Goal: Task Accomplishment & Management: Complete application form

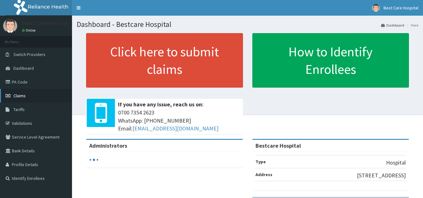
click at [18, 98] on span "Claims" at bounding box center [19, 96] width 12 height 6
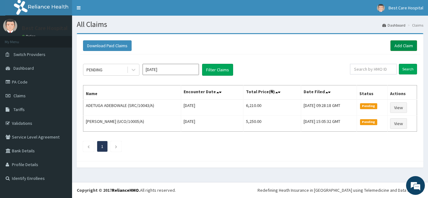
click at [407, 45] on link "Add Claim" at bounding box center [403, 45] width 27 height 11
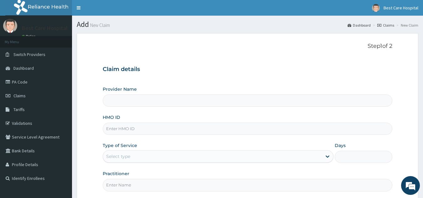
type input "Bestcare Hospital"
click at [119, 128] on input "HMO ID" at bounding box center [248, 129] width 290 height 12
click at [110, 130] on input "HMO ID" at bounding box center [248, 129] width 290 height 12
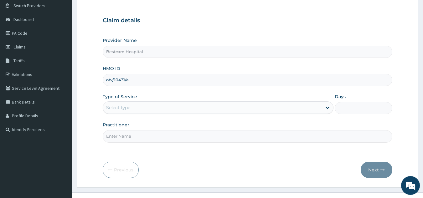
scroll to position [59, 0]
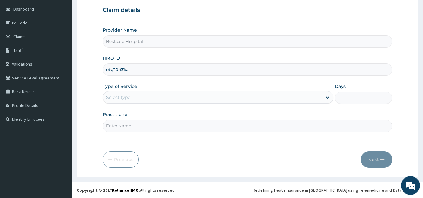
type input "otv/10431/a"
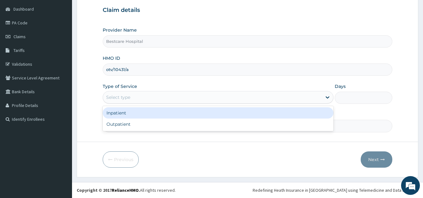
click at [124, 99] on div "Select type" at bounding box center [118, 97] width 24 height 6
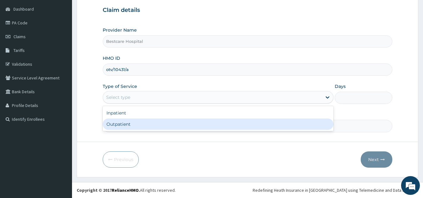
click at [118, 125] on div "Outpatient" at bounding box center [218, 124] width 231 height 11
type input "1"
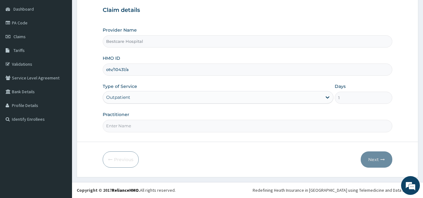
click at [117, 125] on input "Practitioner" at bounding box center [248, 126] width 290 height 12
type input "DR PEACE"
click at [379, 159] on button "Next" at bounding box center [377, 160] width 32 height 16
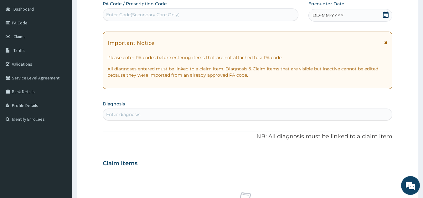
click at [161, 10] on div "Enter Code(Secondary Care Only)" at bounding box center [201, 15] width 196 height 10
type input "PA/10CDDE"
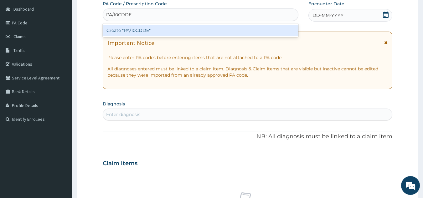
click at [134, 32] on div "Create "PA/10CDDE"" at bounding box center [201, 30] width 196 height 11
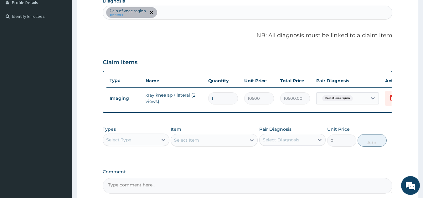
scroll to position [163, 0]
click at [128, 143] on div "Select Type" at bounding box center [118, 140] width 25 height 6
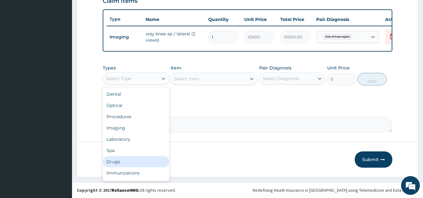
scroll to position [21, 0]
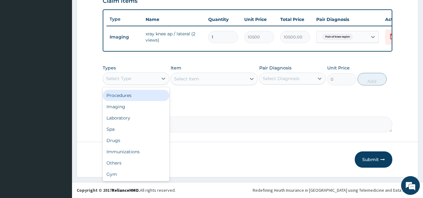
click at [125, 101] on div "Procedures" at bounding box center [136, 95] width 67 height 11
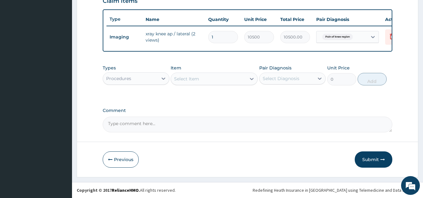
click at [212, 84] on div "Select Item" at bounding box center [208, 79] width 75 height 10
type input "general"
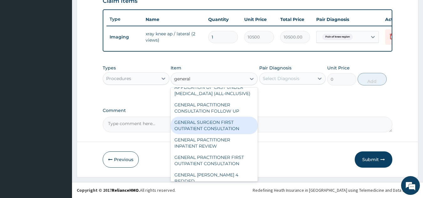
scroll to position [94, 0]
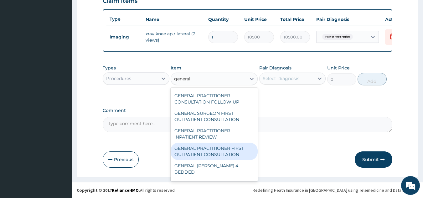
click at [213, 160] on div "GENERAL PRACTITIONER FIRST OUTPATIENT CONSULTATION" at bounding box center [214, 152] width 87 height 18
type input "4500"
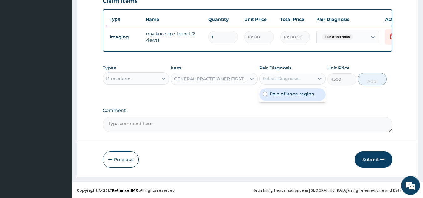
click at [288, 82] on div "Select Diagnosis" at bounding box center [281, 79] width 37 height 6
click at [282, 95] on label "Pain of knee region" at bounding box center [292, 94] width 45 height 6
checkbox input "true"
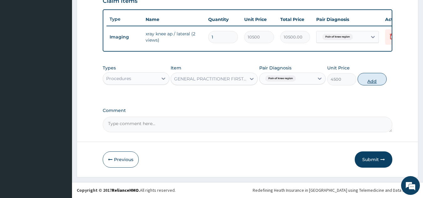
click at [367, 86] on button "Add" at bounding box center [372, 79] width 29 height 13
type input "0"
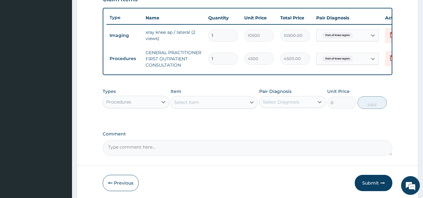
click at [157, 107] on div "Procedures" at bounding box center [130, 102] width 55 height 10
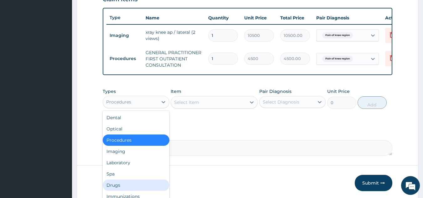
click at [117, 188] on div "Drugs" at bounding box center [136, 185] width 67 height 11
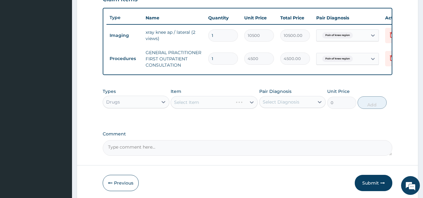
click at [227, 103] on div "Select Item" at bounding box center [214, 102] width 87 height 13
click at [252, 106] on icon at bounding box center [252, 102] width 6 height 6
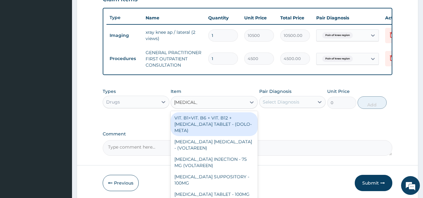
type input "diclofenac"
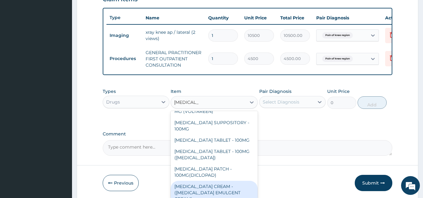
scroll to position [63, 0]
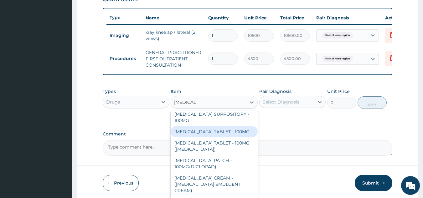
click at [218, 134] on div "[MEDICAL_DATA] TABLET - 100MG" at bounding box center [214, 131] width 87 height 11
type input "128"
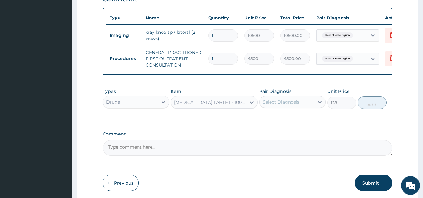
click at [288, 105] on div "Select Diagnosis" at bounding box center [281, 102] width 37 height 6
click at [291, 125] on div "Pain of knee region" at bounding box center [292, 118] width 67 height 13
checkbox input "true"
click at [367, 109] on button "Add" at bounding box center [372, 103] width 29 height 13
type input "0"
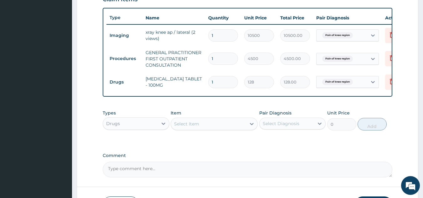
type input "10"
type input "1280.00"
type input "10"
click at [227, 129] on div "Select Item" at bounding box center [208, 124] width 75 height 10
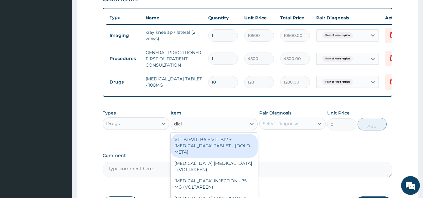
type input "diclo"
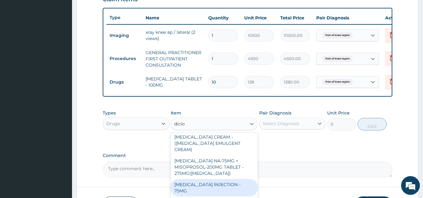
scroll to position [154, 0]
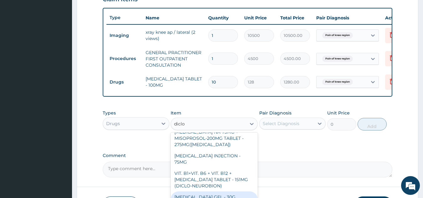
click at [236, 192] on div "[MEDICAL_DATA] GEL - 30G (OLFEN)" at bounding box center [214, 201] width 87 height 18
type input "1280"
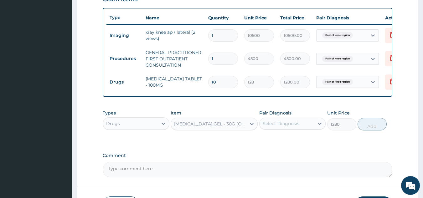
click at [288, 127] on div "Select Diagnosis" at bounding box center [281, 124] width 37 height 6
click at [287, 146] on div "Pain of knee region" at bounding box center [292, 139] width 67 height 13
checkbox input "true"
click at [365, 130] on button "Add" at bounding box center [372, 124] width 29 height 13
type input "0"
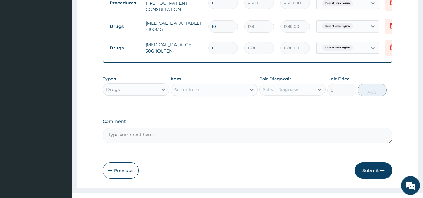
scroll to position [297, 0]
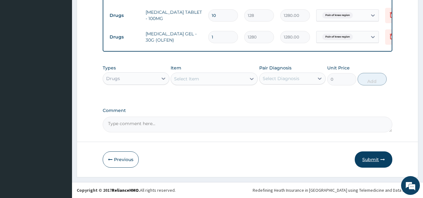
click at [360, 159] on button "Submit" at bounding box center [374, 160] width 38 height 16
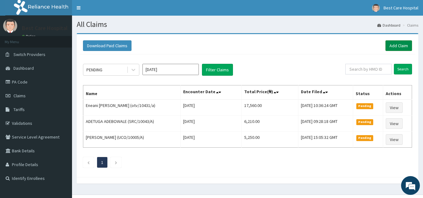
click at [399, 43] on link "Add Claim" at bounding box center [399, 45] width 27 height 11
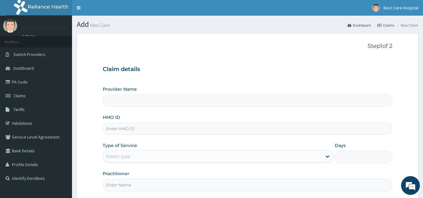
click at [160, 131] on input "HMO ID" at bounding box center [248, 129] width 290 height 12
type input "Bestcare Hospital"
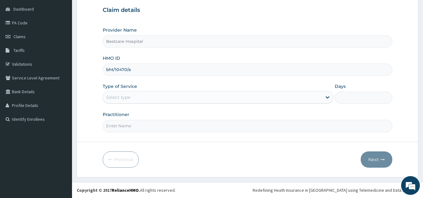
type input "bht/10470/a"
click at [139, 100] on div "Select type" at bounding box center [212, 97] width 219 height 10
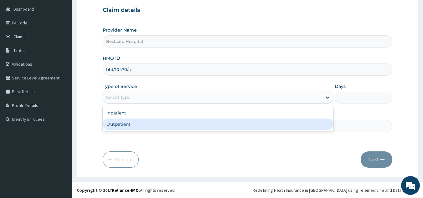
click at [119, 128] on div "Outpatient" at bounding box center [218, 124] width 231 height 11
type input "1"
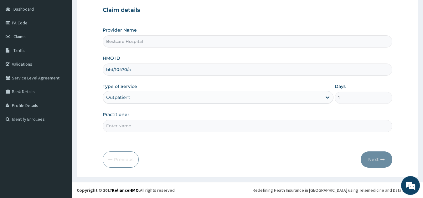
click at [119, 127] on input "Practitioner" at bounding box center [248, 126] width 290 height 12
type input "DR [PERSON_NAME]"
click at [375, 158] on button "Next" at bounding box center [377, 160] width 32 height 16
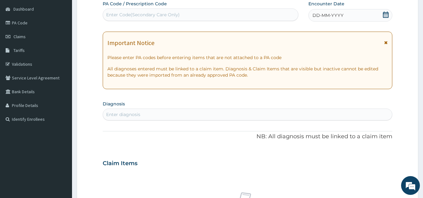
click at [185, 9] on div "Enter Code(Secondary Care Only)" at bounding box center [201, 14] width 196 height 13
type input "PA/84C42D"
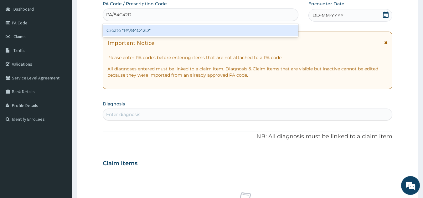
click at [168, 28] on div "Create "PA/84C42D"" at bounding box center [201, 30] width 196 height 11
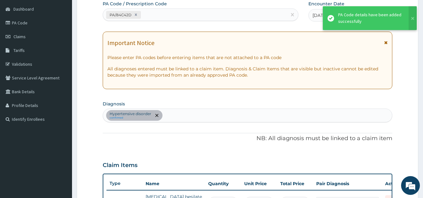
scroll to position [69, 0]
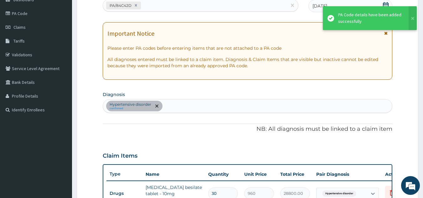
click at [177, 108] on div "Hypertensive disorder confirmed" at bounding box center [248, 106] width 290 height 13
type input "malaria"
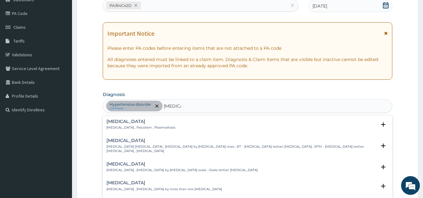
click at [142, 128] on p "[MEDICAL_DATA] , Paludism , Plasmodiosis" at bounding box center [141, 128] width 69 height 4
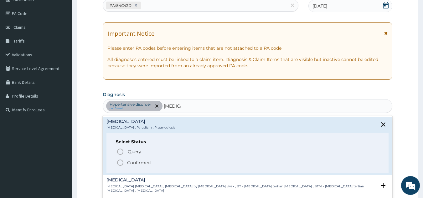
click at [119, 163] on icon "status option filled" at bounding box center [121, 163] width 8 height 8
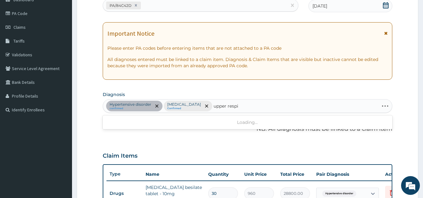
type input "upper respir"
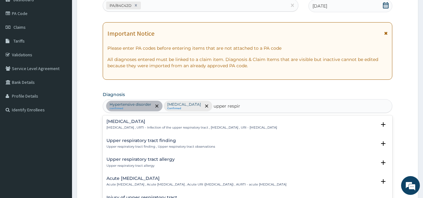
click at [149, 123] on h4 "[MEDICAL_DATA]" at bounding box center [192, 121] width 171 height 5
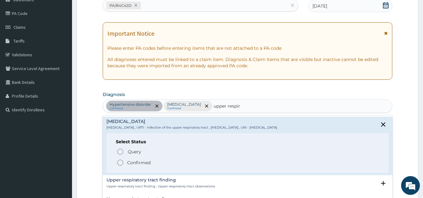
click at [121, 163] on icon "status option filled" at bounding box center [121, 163] width 8 height 8
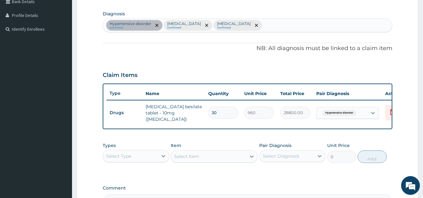
scroll to position [163, 0]
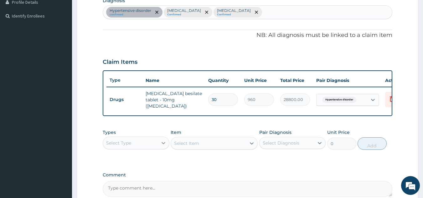
click at [161, 146] on icon at bounding box center [163, 143] width 6 height 6
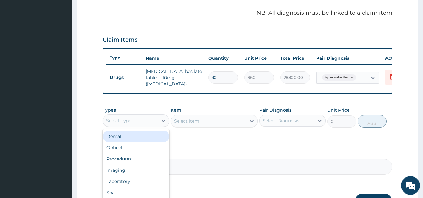
scroll to position [194, 0]
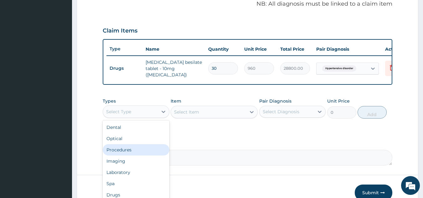
drag, startPoint x: 125, startPoint y: 150, endPoint x: 205, endPoint y: 114, distance: 87.4
click at [126, 150] on div "Procedures" at bounding box center [136, 149] width 67 height 11
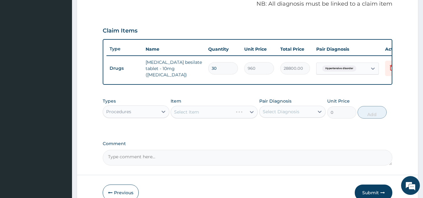
click at [218, 111] on div "Select Item" at bounding box center [214, 112] width 87 height 13
click at [249, 112] on div "Select Item" at bounding box center [214, 112] width 87 height 13
click at [249, 112] on icon at bounding box center [252, 112] width 6 height 6
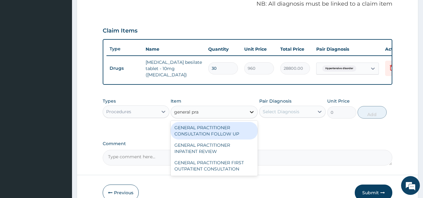
type input "general prac"
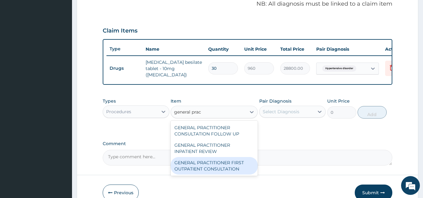
click at [202, 170] on div "GENERAL PRACTITIONER FIRST OUTPATIENT CONSULTATION" at bounding box center [214, 166] width 87 height 18
type input "4500"
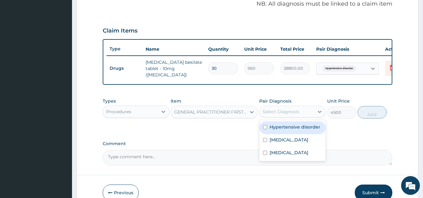
click at [312, 116] on div "Select Diagnosis" at bounding box center [287, 112] width 55 height 10
click at [299, 132] on div "Hypertensive disorder" at bounding box center [292, 128] width 67 height 13
checkbox input "true"
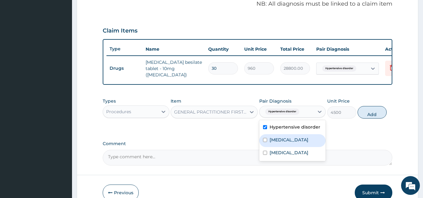
drag, startPoint x: 281, startPoint y: 144, endPoint x: 280, endPoint y: 150, distance: 6.1
click at [280, 145] on div "[MEDICAL_DATA]" at bounding box center [292, 140] width 67 height 13
checkbox input "true"
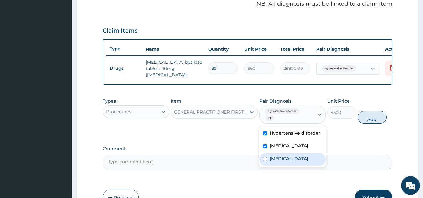
click at [278, 161] on label "[MEDICAL_DATA]" at bounding box center [289, 159] width 39 height 6
checkbox input "true"
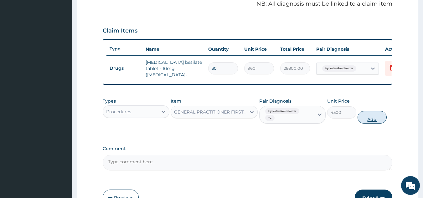
click at [375, 119] on button "Add" at bounding box center [372, 117] width 29 height 13
type input "0"
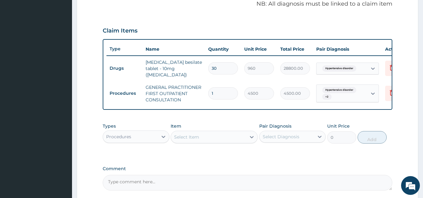
click at [152, 134] on div "Procedures" at bounding box center [130, 137] width 55 height 10
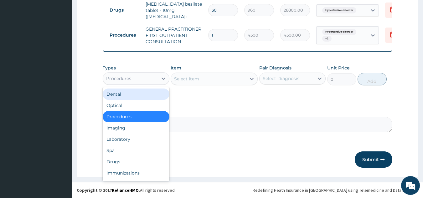
scroll to position [254, 0]
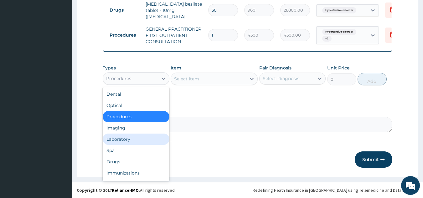
drag, startPoint x: 130, startPoint y: 142, endPoint x: 199, endPoint y: 124, distance: 71.5
click at [130, 142] on div "Laboratory" at bounding box center [136, 139] width 67 height 11
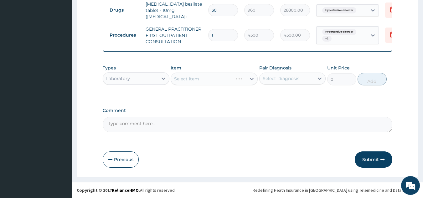
click at [249, 77] on div "Select Item" at bounding box center [214, 79] width 87 height 13
click at [249, 77] on icon at bounding box center [252, 79] width 6 height 6
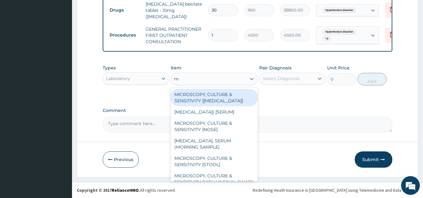
type input "mp"
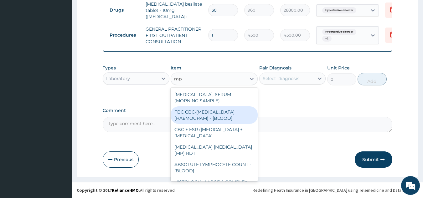
click at [188, 123] on div "FBC CBC-[MEDICAL_DATA] (HAEMOGRAM) - [BLOOD]" at bounding box center [214, 116] width 87 height 18
type input "6000"
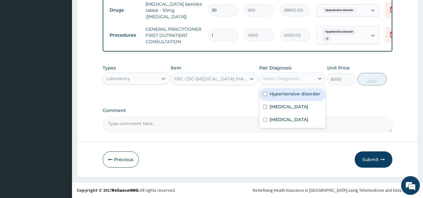
click at [287, 81] on div "Select Diagnosis" at bounding box center [281, 79] width 37 height 6
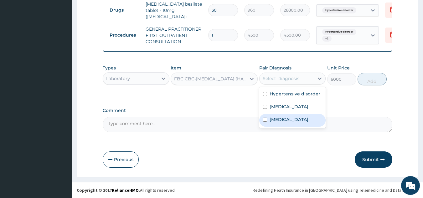
click at [278, 123] on label "[MEDICAL_DATA]" at bounding box center [289, 120] width 39 height 6
checkbox input "true"
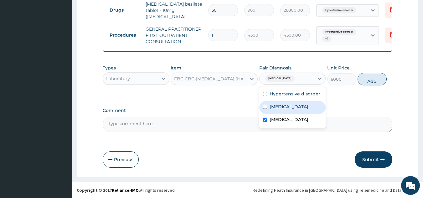
click at [292, 112] on div "[MEDICAL_DATA]" at bounding box center [292, 107] width 67 height 13
checkbox input "true"
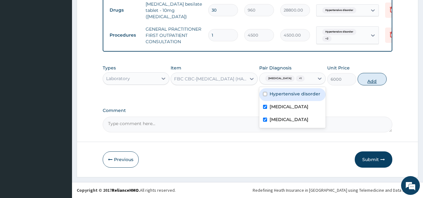
click at [364, 86] on button "Add" at bounding box center [372, 79] width 29 height 13
type input "0"
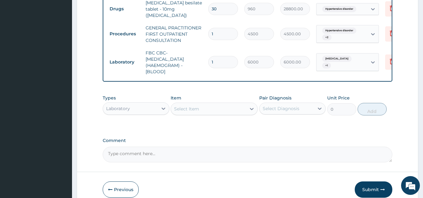
click at [206, 114] on div "Select Item" at bounding box center [208, 109] width 75 height 10
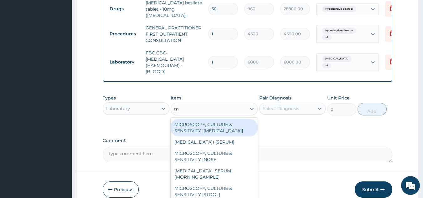
type input "mp"
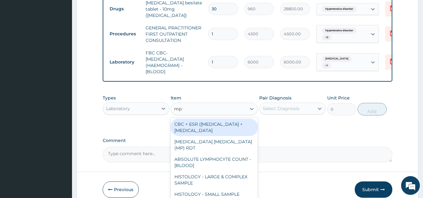
scroll to position [31, 0]
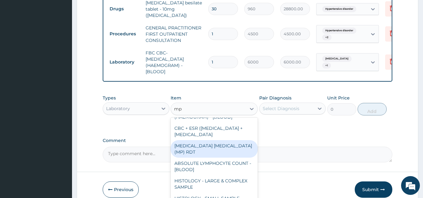
click at [209, 158] on div "[MEDICAL_DATA] [MEDICAL_DATA] (MP) RDT" at bounding box center [214, 149] width 87 height 18
type input "2400"
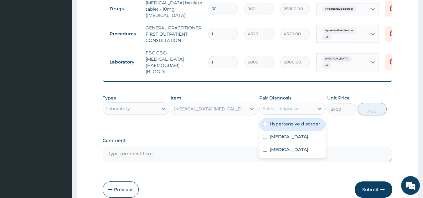
click at [289, 112] on div "Select Diagnosis" at bounding box center [281, 109] width 37 height 6
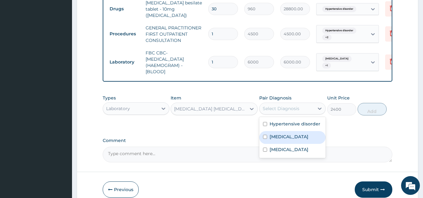
click at [274, 139] on label "[MEDICAL_DATA]" at bounding box center [289, 137] width 39 height 6
checkbox input "true"
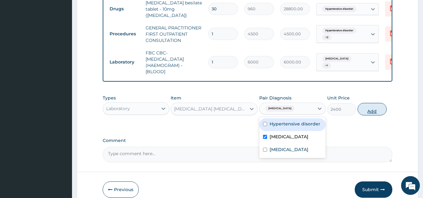
click at [371, 114] on button "Add" at bounding box center [372, 109] width 29 height 13
type input "0"
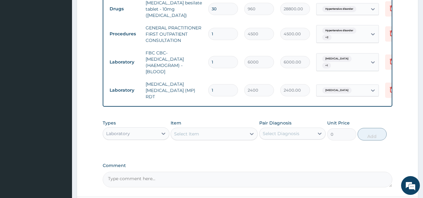
click at [155, 133] on div "Laboratory" at bounding box center [130, 134] width 55 height 10
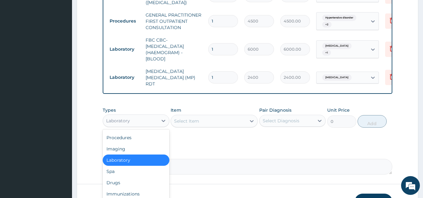
scroll to position [285, 0]
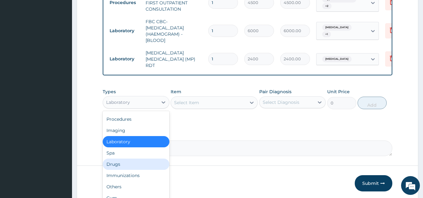
click at [119, 164] on div "Drugs" at bounding box center [136, 164] width 67 height 11
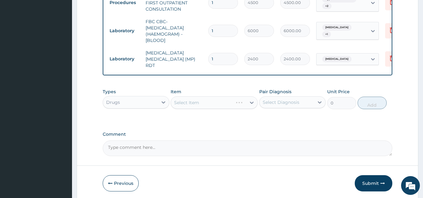
click at [250, 100] on div "Select Item" at bounding box center [214, 103] width 87 height 13
click at [251, 99] on div "Select Item" at bounding box center [214, 103] width 87 height 13
click at [251, 100] on icon at bounding box center [252, 103] width 6 height 6
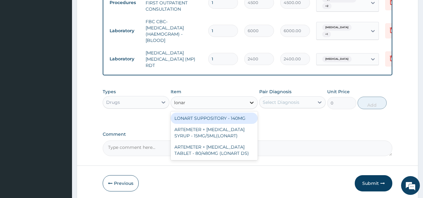
type input "lonart"
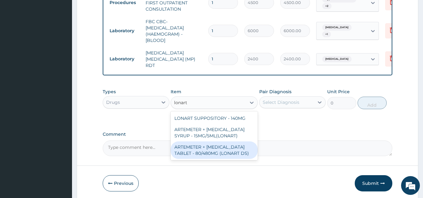
click at [204, 155] on div "ARTEMETER + [MEDICAL_DATA] TABLET - 80/480MG (LONART DS)" at bounding box center [214, 151] width 87 height 18
type input "672"
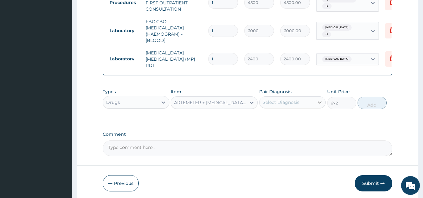
click at [319, 101] on icon at bounding box center [320, 102] width 6 height 6
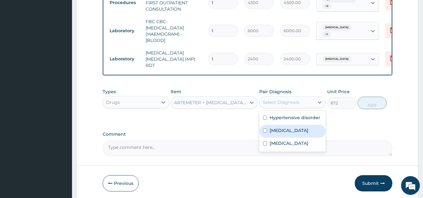
click at [302, 126] on div "[MEDICAL_DATA]" at bounding box center [292, 131] width 67 height 13
checkbox input "true"
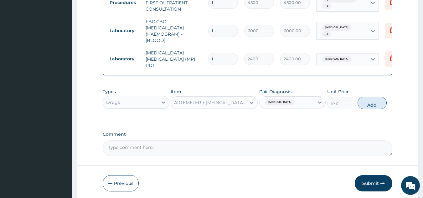
click at [375, 105] on button "Add" at bounding box center [372, 103] width 29 height 13
type input "0"
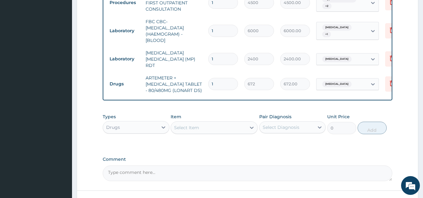
type input "0.00"
type input "6"
type input "4032.00"
type input "6"
click at [222, 123] on div "Select Item" at bounding box center [208, 128] width 75 height 10
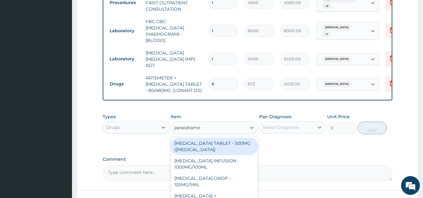
type input "paracetamol"
click at [224, 148] on div "[MEDICAL_DATA] TABLET - 500MG ([MEDICAL_DATA])" at bounding box center [214, 147] width 87 height 18
type input "48"
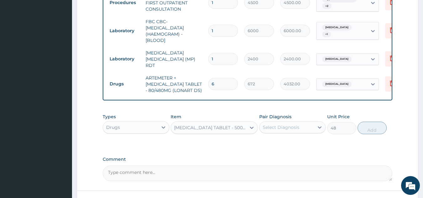
click at [297, 131] on div "Select Diagnosis" at bounding box center [292, 128] width 67 height 12
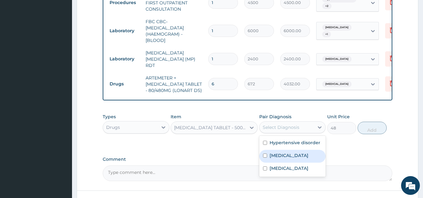
click at [281, 158] on div "[MEDICAL_DATA]" at bounding box center [292, 156] width 67 height 13
checkbox input "true"
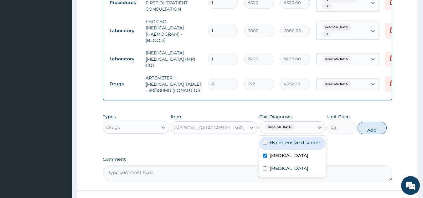
click at [365, 130] on button "Add" at bounding box center [372, 128] width 29 height 13
type input "0"
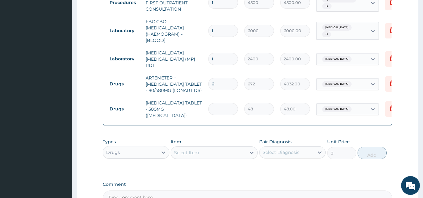
type input "0.00"
type input "3"
type input "144.00"
type input "30"
type input "1440.00"
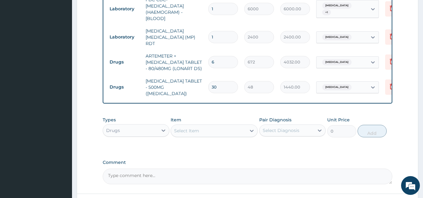
scroll to position [316, 0]
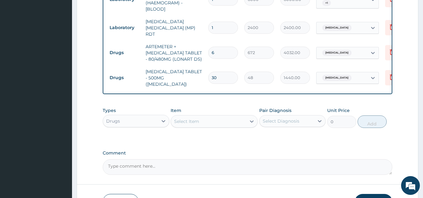
type input "30"
click at [196, 118] on div "Select Item" at bounding box center [186, 121] width 25 height 6
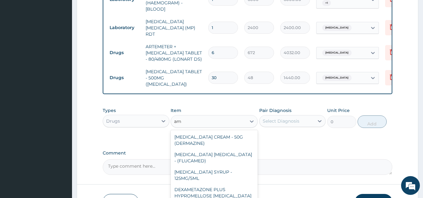
type input "a"
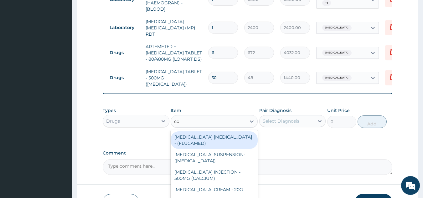
type input "cou"
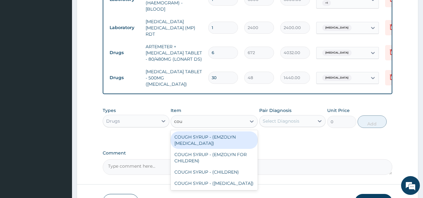
click at [191, 139] on div "COUGH SYRUP - (EMZOLYN [MEDICAL_DATA])" at bounding box center [214, 141] width 87 height 18
type input "1280"
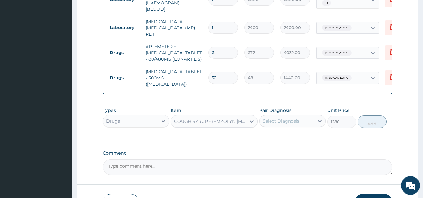
click at [310, 116] on div "Select Diagnosis" at bounding box center [287, 121] width 55 height 10
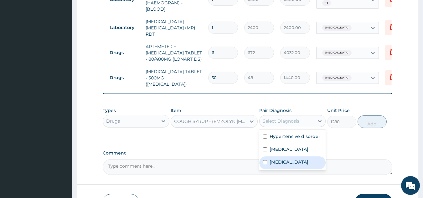
click at [284, 160] on label "[MEDICAL_DATA]" at bounding box center [289, 162] width 39 height 6
checkbox input "true"
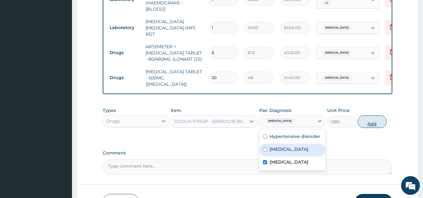
click at [374, 116] on button "Add" at bounding box center [372, 122] width 29 height 13
type input "0"
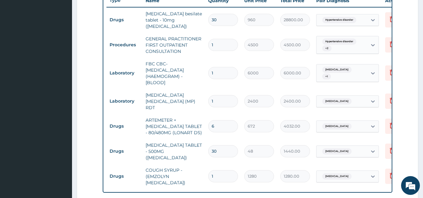
scroll to position [254, 0]
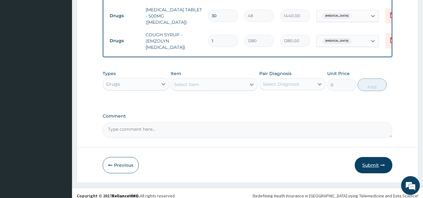
click at [370, 158] on button "Submit" at bounding box center [374, 165] width 38 height 16
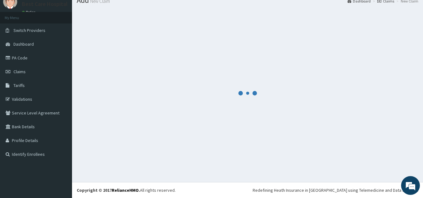
scroll to position [378, 0]
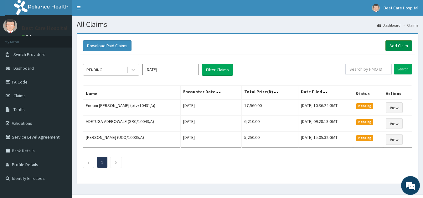
click at [390, 45] on link "Add Claim" at bounding box center [399, 45] width 27 height 11
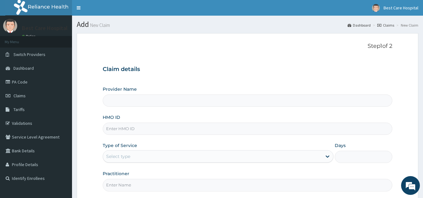
type input "Bestcare Hospital"
click at [136, 128] on input "HMO ID" at bounding box center [248, 129] width 290 height 12
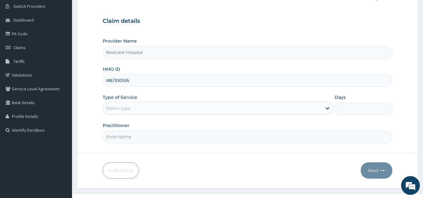
scroll to position [59, 0]
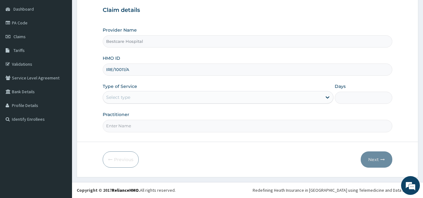
type input "IRE/10011/A"
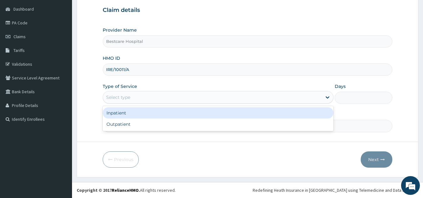
click at [127, 101] on div "Select type" at bounding box center [118, 97] width 24 height 6
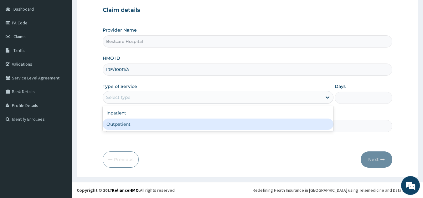
click at [124, 119] on div "Outpatient" at bounding box center [218, 124] width 231 height 11
type input "1"
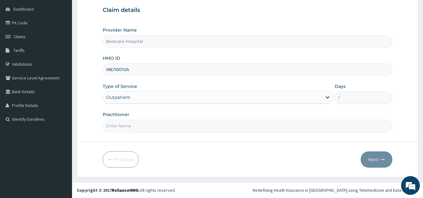
click at [124, 124] on input "Practitioner" at bounding box center [248, 126] width 290 height 12
type input "DR PEACE"
click at [374, 157] on button "Next" at bounding box center [377, 160] width 32 height 16
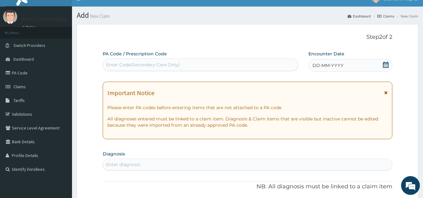
scroll to position [0, 0]
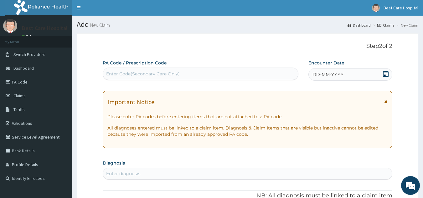
click at [168, 71] on div "Enter Code(Secondary Care Only)" at bounding box center [201, 74] width 196 height 10
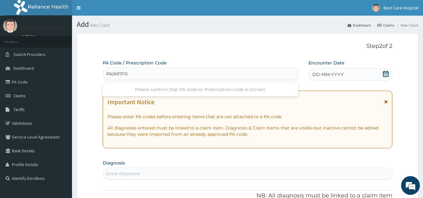
type input "PA/A97F0D"
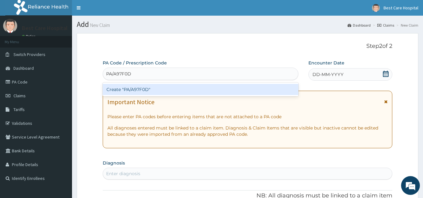
click at [151, 90] on div "Create "PA/A97F0D"" at bounding box center [201, 89] width 196 height 11
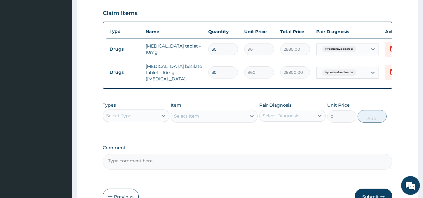
scroll to position [215, 0]
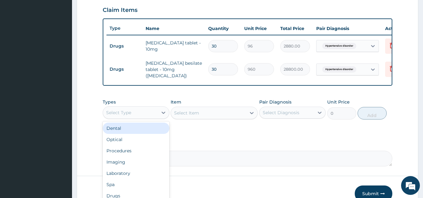
click at [155, 113] on div "Select Type" at bounding box center [130, 113] width 55 height 10
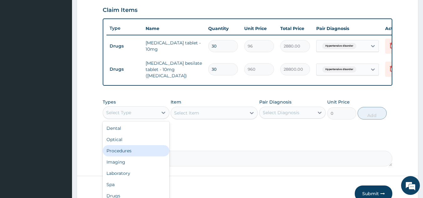
click at [117, 154] on div "Procedures" at bounding box center [136, 150] width 67 height 11
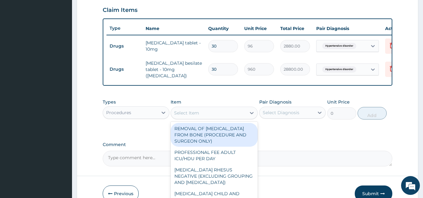
click at [249, 114] on icon at bounding box center [252, 113] width 6 height 6
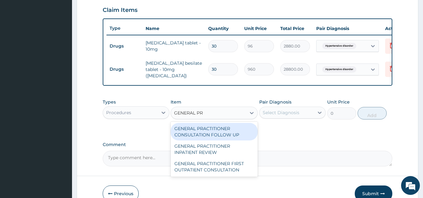
type input "GENERAL PRA"
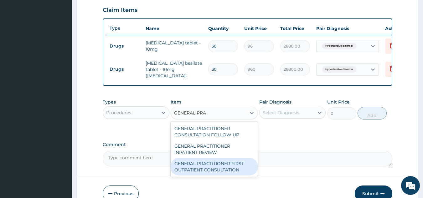
click at [225, 165] on div "GENERAL PRACTITIONER FIRST OUTPATIENT CONSULTATION" at bounding box center [214, 167] width 87 height 18
type input "4500"
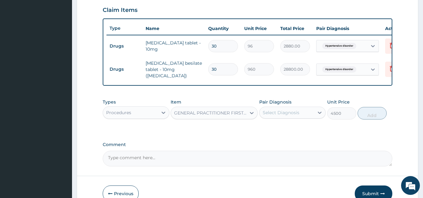
click at [277, 116] on div "Select Diagnosis" at bounding box center [281, 113] width 37 height 6
drag, startPoint x: 278, startPoint y: 129, endPoint x: 325, endPoint y: 124, distance: 47.9
click at [280, 129] on label "Hypertensive disorder" at bounding box center [295, 128] width 51 height 6
checkbox input "true"
click at [361, 114] on button "Add" at bounding box center [372, 113] width 29 height 13
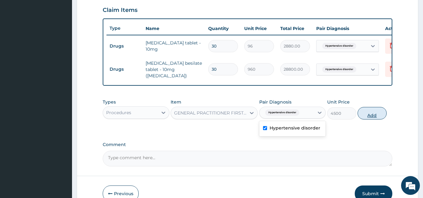
type input "0"
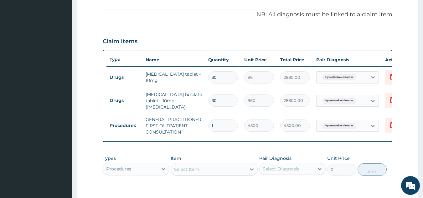
scroll to position [275, 0]
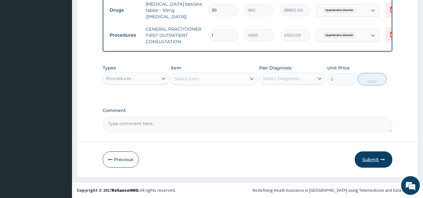
click at [360, 159] on button "Submit" at bounding box center [374, 160] width 38 height 16
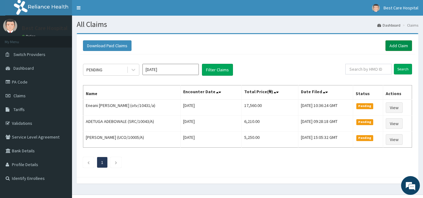
click at [400, 46] on link "Add Claim" at bounding box center [399, 45] width 27 height 11
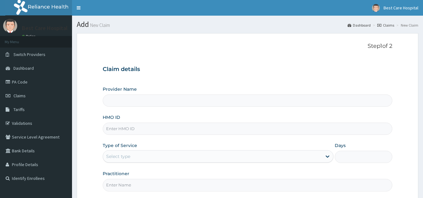
click at [123, 123] on input "HMO ID" at bounding box center [248, 129] width 290 height 12
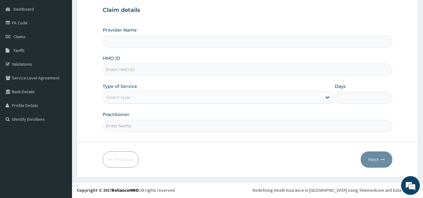
type input "Bestcare Hospital"
type input "GSV/11594/A"
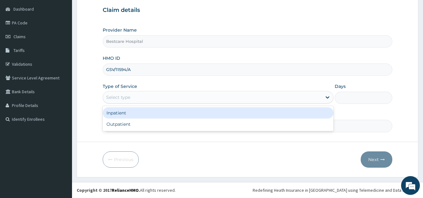
drag, startPoint x: 267, startPoint y: 96, endPoint x: 239, endPoint y: 105, distance: 29.0
click at [266, 96] on div "Select type" at bounding box center [212, 97] width 219 height 10
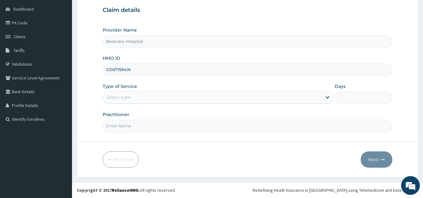
click at [177, 135] on form "Step 1 of 2 Claim details Provider Name Bestcare Hospital HMO ID GSV/11594/A Ty…" at bounding box center [248, 76] width 342 height 204
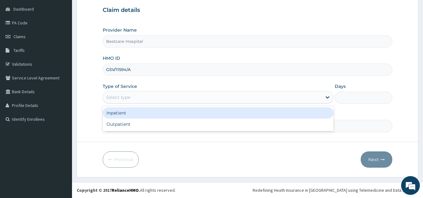
click at [141, 100] on div "Select type" at bounding box center [212, 97] width 219 height 10
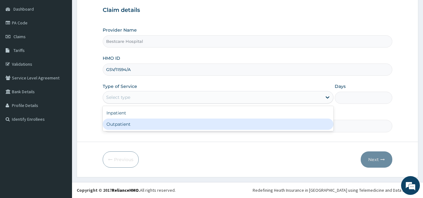
click at [125, 121] on div "Outpatient" at bounding box center [218, 124] width 231 height 11
type input "1"
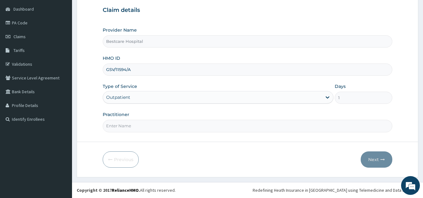
click at [127, 122] on input "Practitioner" at bounding box center [248, 126] width 290 height 12
type input "DR [PERSON_NAME]"
click at [369, 154] on button "Next" at bounding box center [377, 160] width 32 height 16
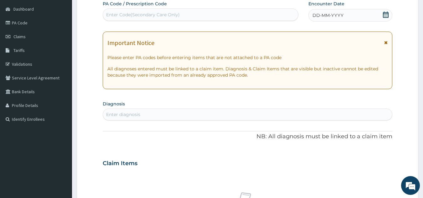
click at [387, 12] on icon at bounding box center [386, 15] width 6 height 6
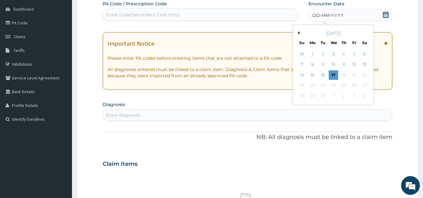
click at [312, 72] on div "15" at bounding box center [312, 75] width 9 height 9
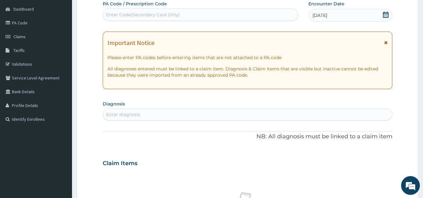
click at [198, 112] on div "Enter diagnosis" at bounding box center [248, 115] width 290 height 10
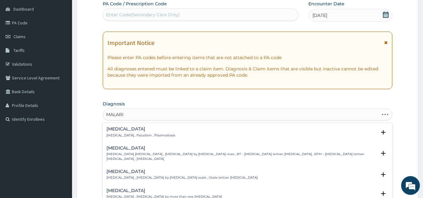
type input "MALARIA"
click at [165, 130] on div "Malaria Malaria , Paludism , Plasmodiosis" at bounding box center [248, 132] width 283 height 11
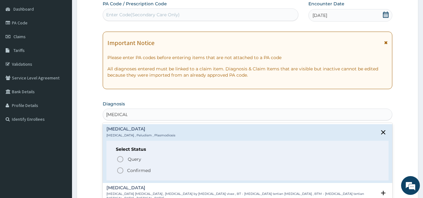
click at [120, 171] on icon "status option filled" at bounding box center [121, 171] width 8 height 8
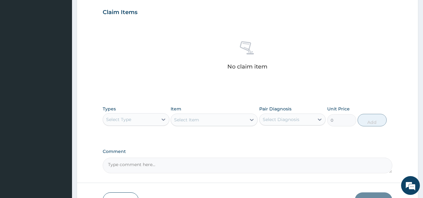
scroll to position [216, 0]
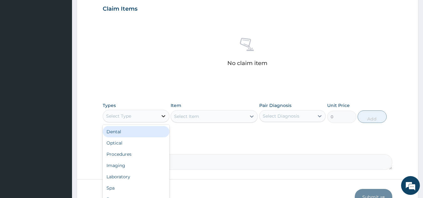
click at [162, 118] on icon at bounding box center [163, 116] width 6 height 6
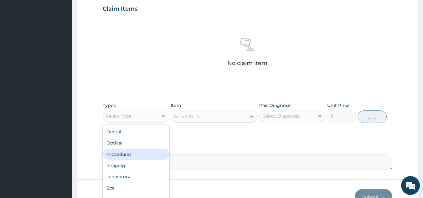
click at [139, 151] on div "Procedures" at bounding box center [136, 154] width 67 height 11
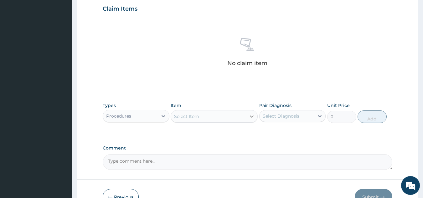
click at [249, 116] on icon at bounding box center [252, 116] width 6 height 6
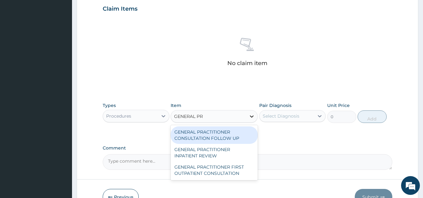
type input "GENERAL PRA"
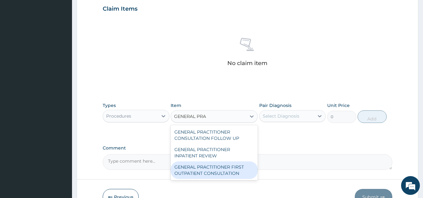
click at [212, 174] on div "GENERAL PRACTITIONER FIRST OUTPATIENT CONSULTATION" at bounding box center [214, 171] width 87 height 18
type input "4500"
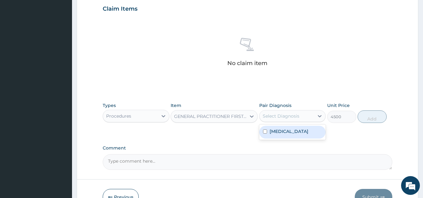
click at [287, 115] on div "Select Diagnosis" at bounding box center [281, 116] width 37 height 6
click at [284, 131] on label "Malaria" at bounding box center [289, 131] width 39 height 6
checkbox input "true"
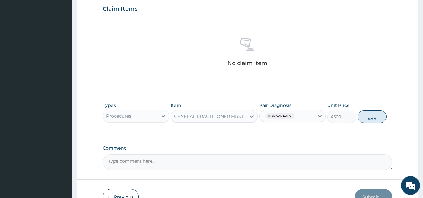
click at [372, 117] on button "Add" at bounding box center [372, 117] width 29 height 13
type input "0"
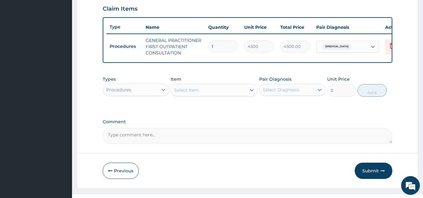
click at [160, 96] on div at bounding box center [163, 89] width 11 height 11
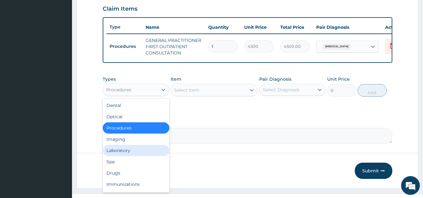
click at [123, 153] on div "Laboratory" at bounding box center [136, 150] width 67 height 11
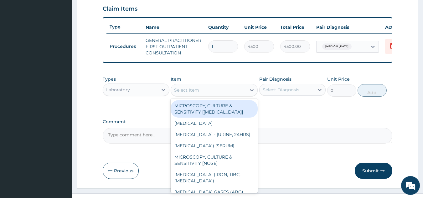
click at [212, 97] on div "Select Item" at bounding box center [214, 90] width 87 height 13
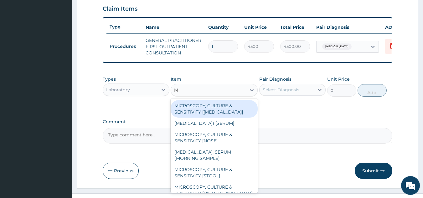
type input "MP"
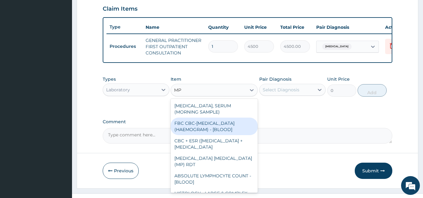
click at [213, 132] on div "FBC CBC-[MEDICAL_DATA] (HAEMOGRAM) - [BLOOD]" at bounding box center [214, 127] width 87 height 18
type input "6000"
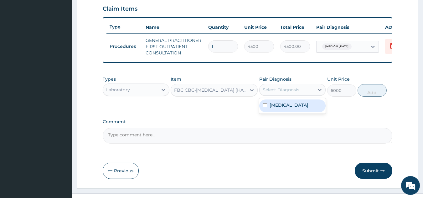
click at [284, 93] on div "Select Diagnosis" at bounding box center [281, 90] width 37 height 6
click at [288, 113] on div "[MEDICAL_DATA]" at bounding box center [292, 106] width 67 height 13
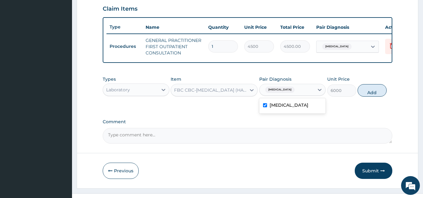
checkbox input "true"
click at [369, 96] on button "Add" at bounding box center [372, 90] width 29 height 13
type input "0"
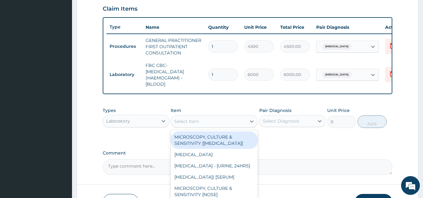
click at [198, 122] on div "Select Item" at bounding box center [208, 122] width 75 height 10
type input ","
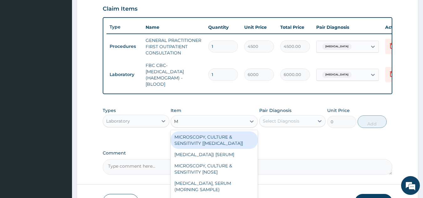
type input "MP"
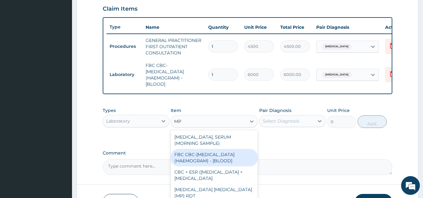
scroll to position [31, 0]
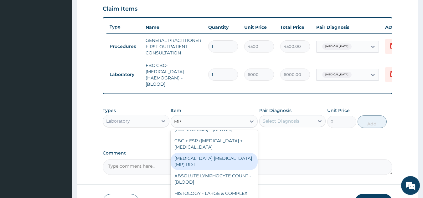
click at [217, 170] on div "[MEDICAL_DATA] [MEDICAL_DATA] (MP) RDT" at bounding box center [214, 162] width 87 height 18
type input "2400"
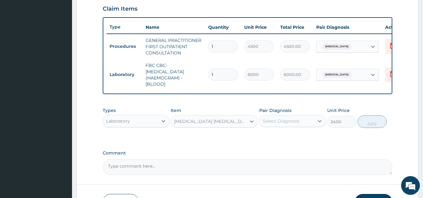
click at [302, 124] on div "Select Diagnosis" at bounding box center [287, 121] width 55 height 10
drag, startPoint x: 297, startPoint y: 142, endPoint x: 344, endPoint y: 137, distance: 47.3
click at [305, 142] on div "[MEDICAL_DATA]" at bounding box center [292, 137] width 67 height 13
checkbox input "true"
click at [383, 128] on button "Add" at bounding box center [372, 122] width 29 height 13
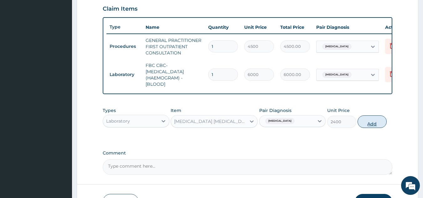
type input "0"
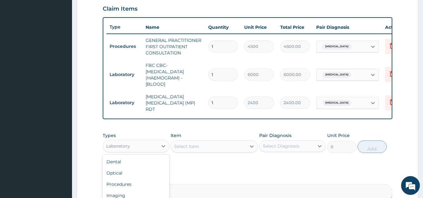
click at [138, 143] on div "Laboratory" at bounding box center [130, 146] width 55 height 10
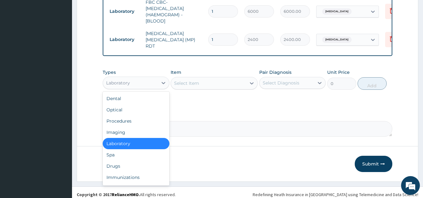
scroll to position [285, 0]
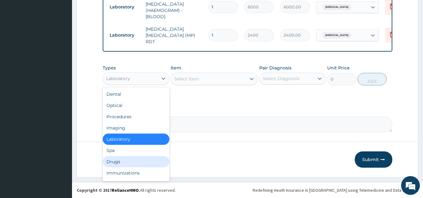
click at [115, 162] on div "Drugs" at bounding box center [136, 161] width 67 height 11
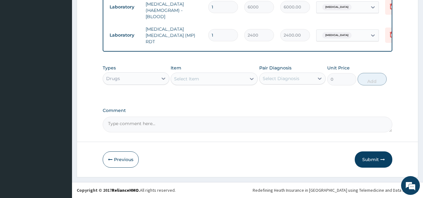
click at [202, 82] on div "Select Item" at bounding box center [208, 79] width 75 height 10
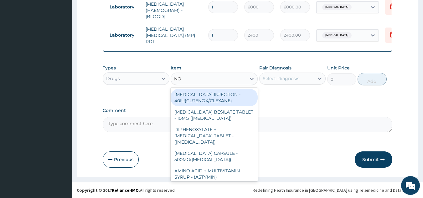
type input "N"
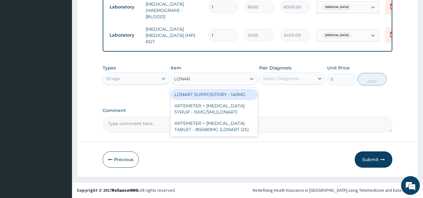
type input "LONART"
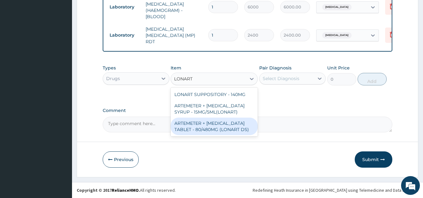
click at [191, 130] on div "ARTEMETER + [MEDICAL_DATA] TABLET - 80/480MG (LONART DS)" at bounding box center [214, 127] width 87 height 18
type input "672"
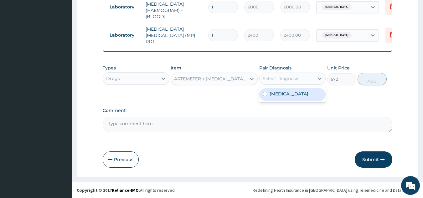
click at [300, 76] on div "Select Diagnosis" at bounding box center [287, 79] width 55 height 10
drag, startPoint x: 298, startPoint y: 91, endPoint x: 362, endPoint y: 77, distance: 65.7
click at [299, 91] on div "[MEDICAL_DATA]" at bounding box center [292, 94] width 67 height 13
checkbox input "true"
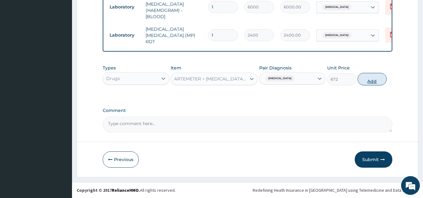
click at [376, 77] on button "Add" at bounding box center [372, 79] width 29 height 13
type input "0"
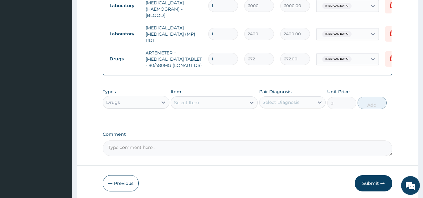
type input "0.00"
type input "6"
type input "4032.00"
type input "6"
click at [218, 101] on div "Select Item" at bounding box center [208, 103] width 75 height 10
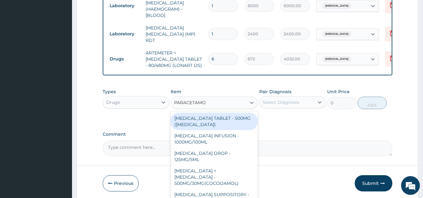
type input "PARACETAMOL"
click at [215, 126] on div "[MEDICAL_DATA] TABLET - 500MG ([MEDICAL_DATA])" at bounding box center [214, 122] width 87 height 18
type input "48"
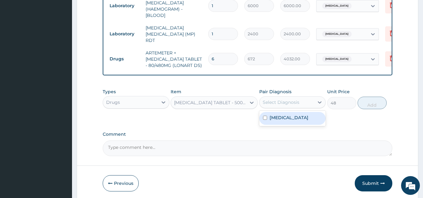
click at [282, 106] on div "Select Diagnosis" at bounding box center [281, 102] width 37 height 6
click at [276, 123] on div "[MEDICAL_DATA]" at bounding box center [292, 118] width 67 height 13
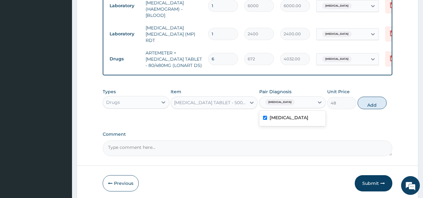
checkbox input "true"
click at [362, 106] on button "Add" at bounding box center [372, 103] width 29 height 13
type input "0"
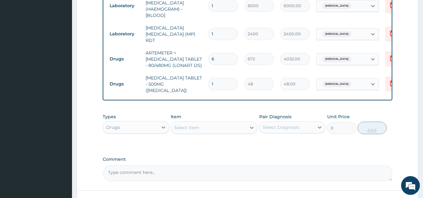
type input "0.00"
type input "3"
type input "144.00"
type input "30"
type input "1440.00"
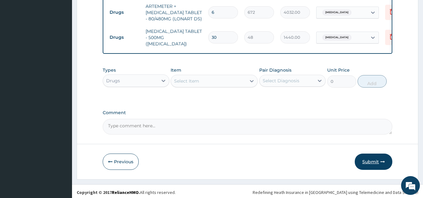
type input "30"
click at [382, 160] on icon "button" at bounding box center [383, 162] width 4 height 4
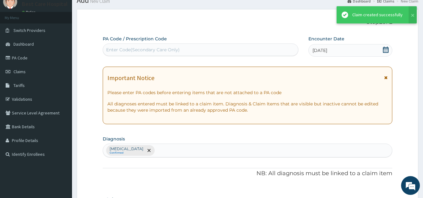
scroll to position [332, 0]
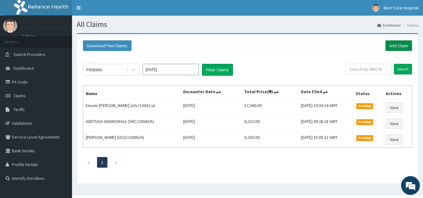
click at [398, 44] on link "Add Claim" at bounding box center [399, 45] width 27 height 11
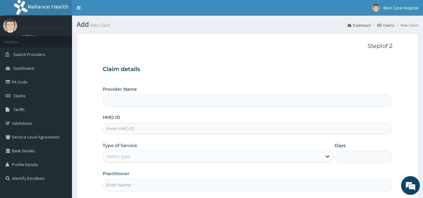
type input "Bestcare Hospital"
click at [144, 131] on input "HMO ID" at bounding box center [248, 129] width 290 height 12
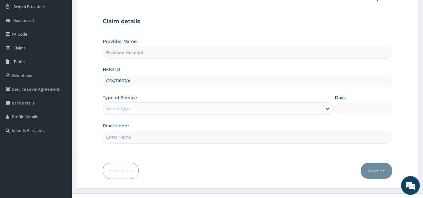
scroll to position [59, 0]
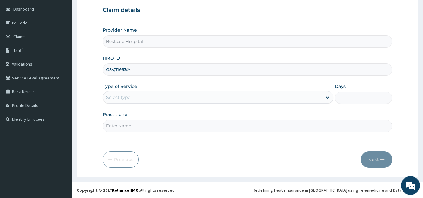
type input "GSV/11663/A"
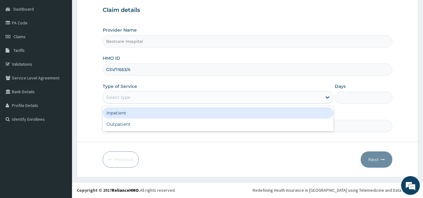
click at [173, 100] on div "Select type" at bounding box center [212, 97] width 219 height 10
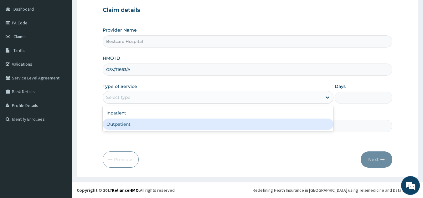
click at [143, 124] on div "Outpatient" at bounding box center [218, 124] width 231 height 11
type input "1"
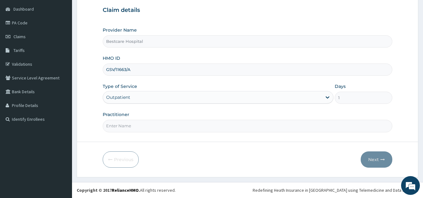
click at [133, 126] on input "Practitioner" at bounding box center [248, 126] width 290 height 12
type input "DR [PERSON_NAME]"
click at [379, 161] on button "Next" at bounding box center [377, 160] width 32 height 16
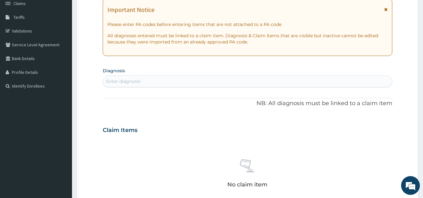
scroll to position [63, 0]
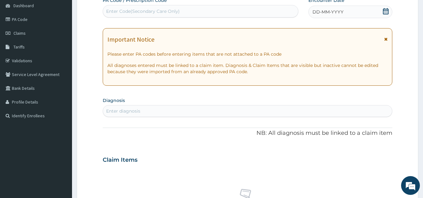
click at [387, 12] on icon at bounding box center [386, 11] width 6 height 6
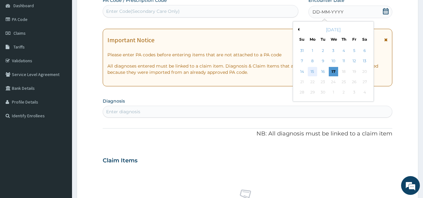
click at [311, 70] on div "15" at bounding box center [312, 71] width 9 height 9
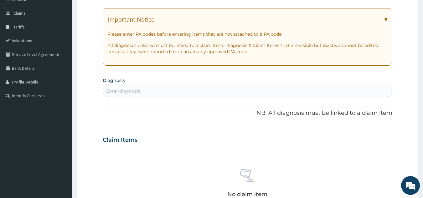
scroll to position [125, 0]
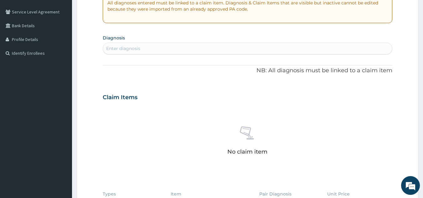
click at [271, 53] on div "Enter diagnosis" at bounding box center [248, 49] width 290 height 10
type input "[MEDICAL_DATA]"
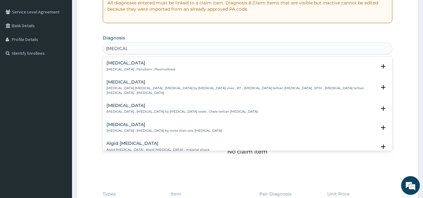
click at [168, 65] on div "[MEDICAL_DATA] [MEDICAL_DATA] , Paludism , Plasmodiosis" at bounding box center [248, 66] width 283 height 11
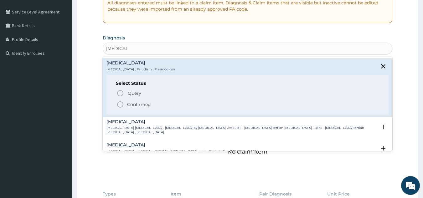
click at [119, 105] on icon "status option filled" at bounding box center [121, 105] width 8 height 8
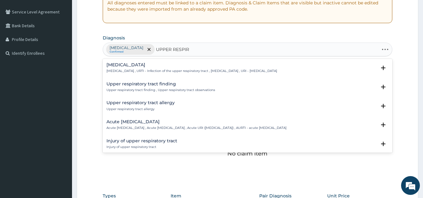
type input "UPPER RESPIRA"
click at [165, 67] on h4 "[MEDICAL_DATA]" at bounding box center [192, 65] width 171 height 5
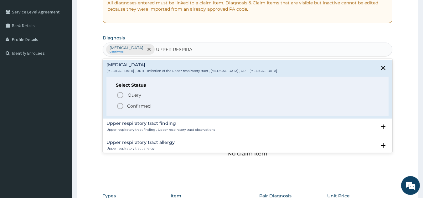
click at [118, 106] on icon "status option filled" at bounding box center [121, 106] width 8 height 8
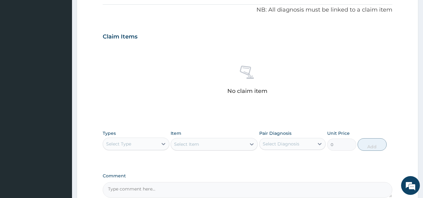
scroll to position [219, 0]
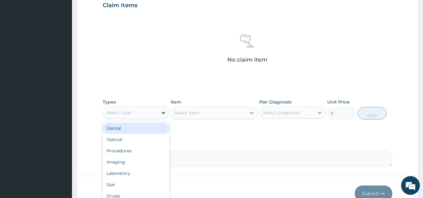
click at [161, 111] on icon at bounding box center [163, 113] width 6 height 6
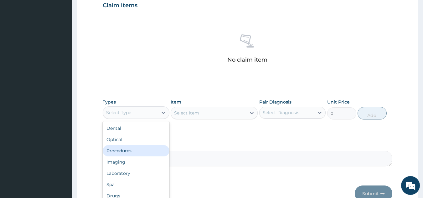
click at [137, 152] on div "Procedures" at bounding box center [136, 150] width 67 height 11
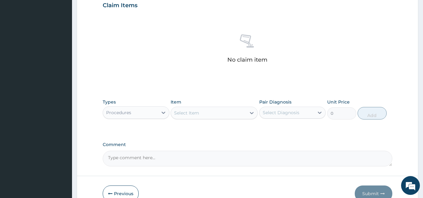
click at [220, 110] on div "Select Item" at bounding box center [208, 113] width 75 height 10
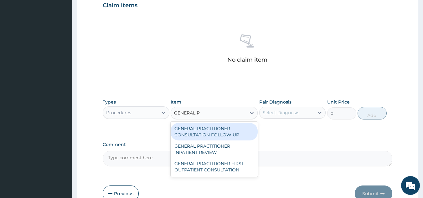
type input "GENERAL PR"
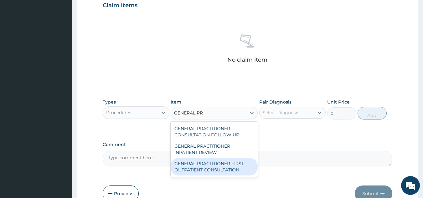
click at [181, 165] on div "GENERAL PRACTITIONER FIRST OUTPATIENT CONSULTATION" at bounding box center [214, 167] width 87 height 18
type input "4500"
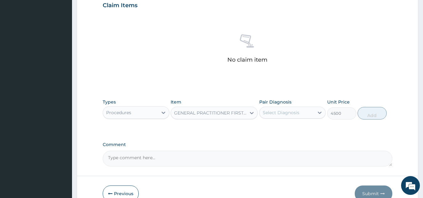
click at [306, 113] on div "Select Diagnosis" at bounding box center [287, 113] width 55 height 10
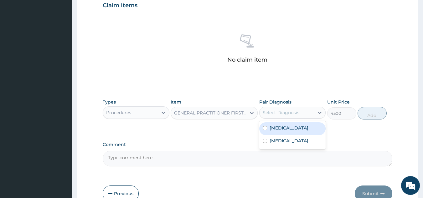
click at [296, 131] on div "[MEDICAL_DATA]" at bounding box center [292, 129] width 67 height 13
checkbox input "true"
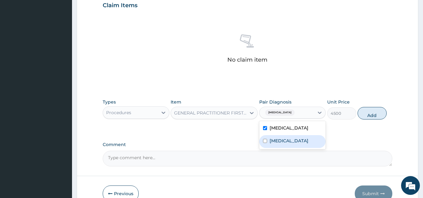
click at [294, 144] on label "[MEDICAL_DATA]" at bounding box center [289, 141] width 39 height 6
checkbox input "true"
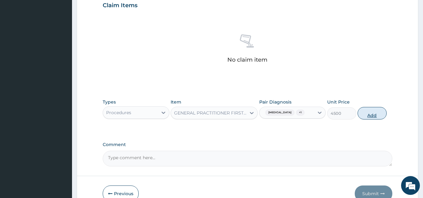
click at [372, 116] on button "Add" at bounding box center [372, 113] width 29 height 13
type input "0"
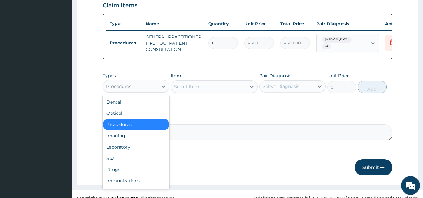
click at [131, 90] on div "Procedures" at bounding box center [118, 86] width 25 height 6
click at [114, 152] on div "Laboratory" at bounding box center [136, 147] width 67 height 11
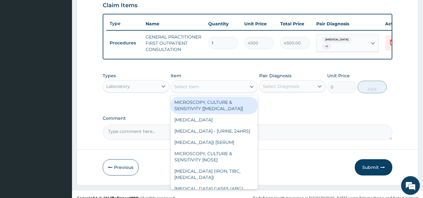
click at [216, 90] on div "Select Item" at bounding box center [208, 87] width 75 height 10
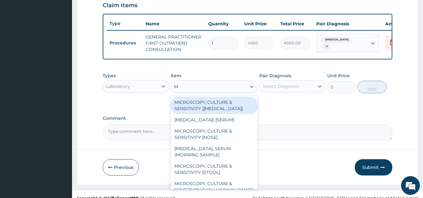
type input "MP"
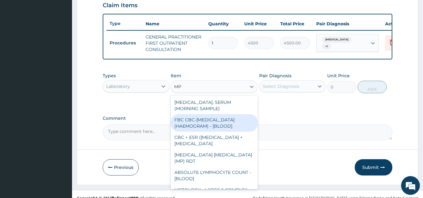
click at [213, 132] on div "FBC CBC-[MEDICAL_DATA] (HAEMOGRAM) - [BLOOD]" at bounding box center [214, 123] width 87 height 18
type input "6000"
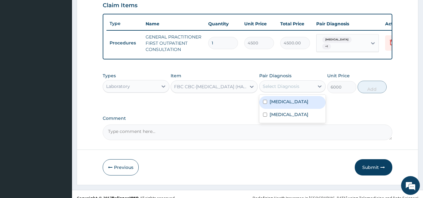
click at [281, 90] on div "Select Diagnosis" at bounding box center [281, 86] width 37 height 6
click at [280, 109] on div "[MEDICAL_DATA]" at bounding box center [292, 102] width 67 height 13
checkbox input "true"
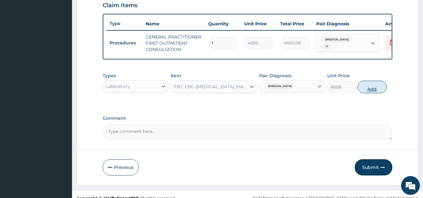
click at [369, 89] on button "Add" at bounding box center [372, 87] width 29 height 13
type input "0"
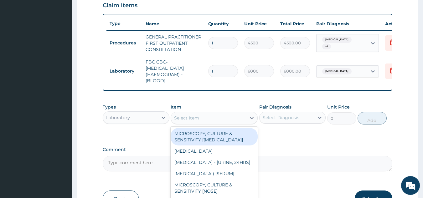
click at [228, 124] on div "Select Item" at bounding box center [214, 118] width 87 height 13
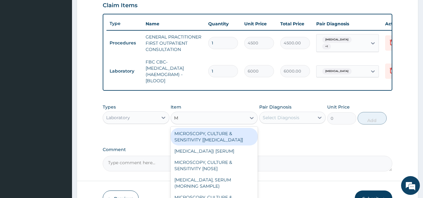
type input "MP"
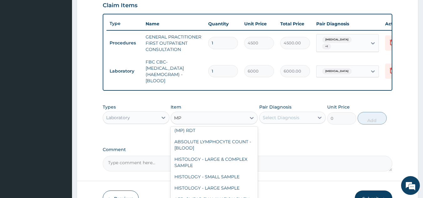
scroll to position [63, 0]
click at [218, 136] on div "[MEDICAL_DATA] [MEDICAL_DATA] (MP) RDT" at bounding box center [214, 127] width 87 height 18
type input "2400"
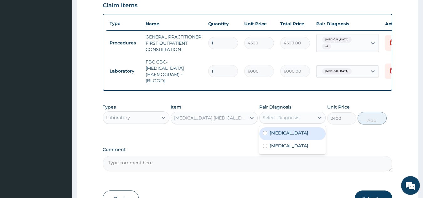
click at [281, 121] on div "Select Diagnosis" at bounding box center [281, 118] width 37 height 6
drag, startPoint x: 283, startPoint y: 139, endPoint x: 336, endPoint y: 131, distance: 53.4
click at [284, 136] on label "[MEDICAL_DATA]" at bounding box center [289, 133] width 39 height 6
checkbox input "true"
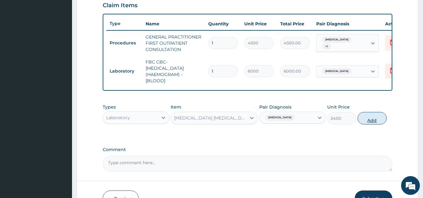
click at [366, 124] on button "Add" at bounding box center [372, 118] width 29 height 13
type input "0"
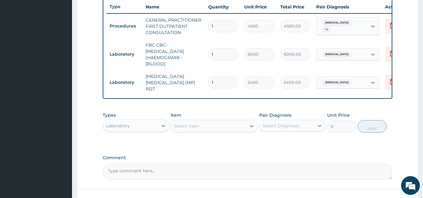
scroll to position [251, 0]
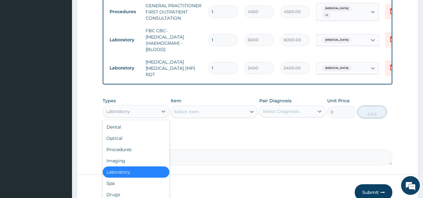
click at [150, 114] on div "Laboratory" at bounding box center [130, 112] width 55 height 10
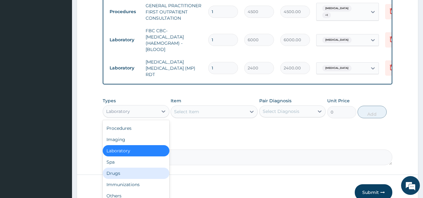
click at [117, 172] on div "Drugs" at bounding box center [136, 173] width 67 height 11
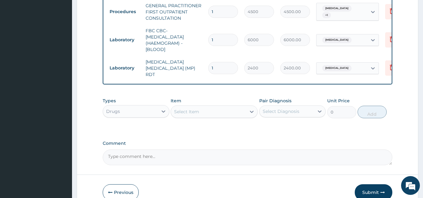
click at [196, 115] on div "Select Item" at bounding box center [186, 112] width 25 height 6
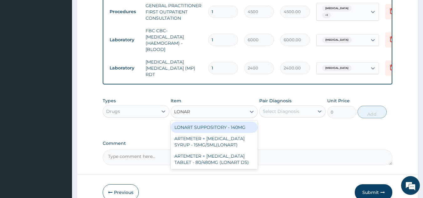
type input "LONART"
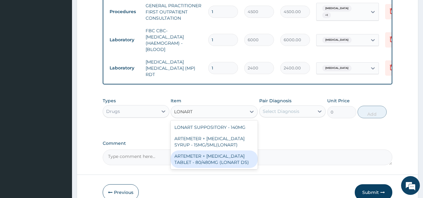
click at [185, 154] on div "ARTEMETER + [MEDICAL_DATA] TABLET - 80/480MG (LONART DS)" at bounding box center [214, 160] width 87 height 18
type input "672"
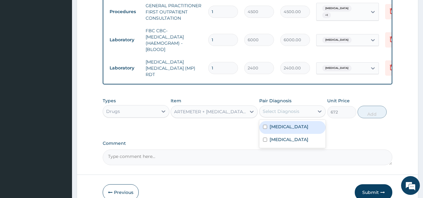
click at [283, 115] on div "Select Diagnosis" at bounding box center [281, 111] width 37 height 6
click at [286, 129] on label "[MEDICAL_DATA]" at bounding box center [289, 127] width 39 height 6
checkbox input "true"
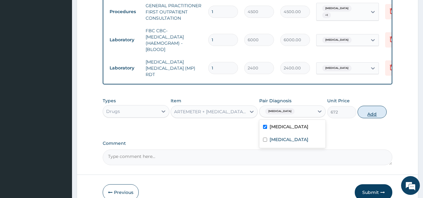
click at [365, 114] on button "Add" at bounding box center [372, 112] width 29 height 13
type input "0"
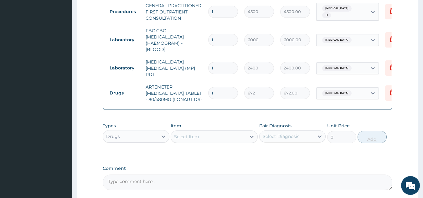
type input "0.00"
type input "6"
type input "4032.00"
type input "6"
click at [206, 136] on div "Select Item" at bounding box center [208, 137] width 75 height 10
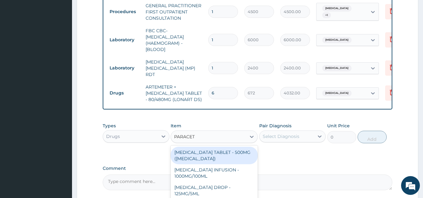
type input "PARACETA"
click at [214, 157] on div "[MEDICAL_DATA] TABLET - 500MG ([MEDICAL_DATA])" at bounding box center [214, 156] width 87 height 18
type input "48"
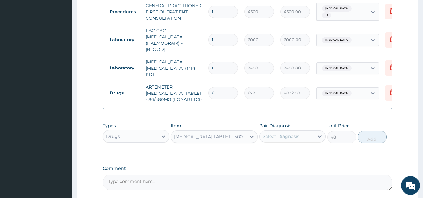
click at [276, 140] on div "Select Diagnosis" at bounding box center [281, 136] width 37 height 6
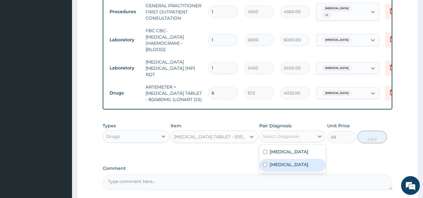
click at [277, 162] on div "[MEDICAL_DATA]" at bounding box center [292, 165] width 67 height 13
checkbox input "true"
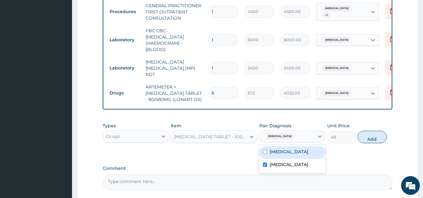
click at [276, 159] on div "[MEDICAL_DATA]" at bounding box center [292, 152] width 67 height 13
checkbox input "true"
click at [278, 168] on label "[MEDICAL_DATA]" at bounding box center [289, 165] width 39 height 6
checkbox input "false"
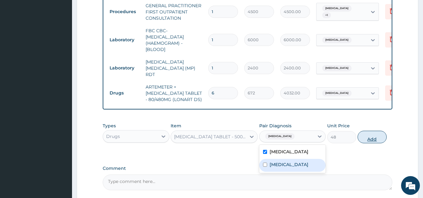
click at [368, 142] on button "Add" at bounding box center [372, 137] width 29 height 13
type input "0"
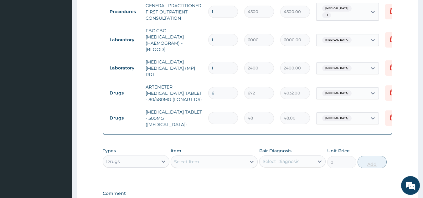
type input "0.00"
type input "3"
type input "144.00"
type input "30"
type input "1440.00"
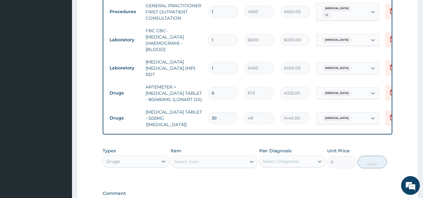
type input "30"
click at [232, 159] on div "Select Item" at bounding box center [208, 162] width 75 height 10
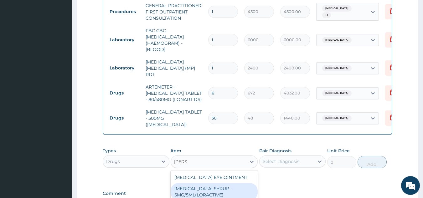
type input "LORAT"
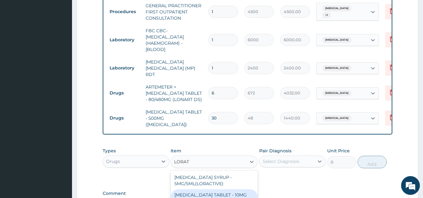
click at [223, 192] on div "[MEDICAL_DATA] TABLET - 10MG (LORATYN)" at bounding box center [214, 199] width 87 height 18
type input "112"
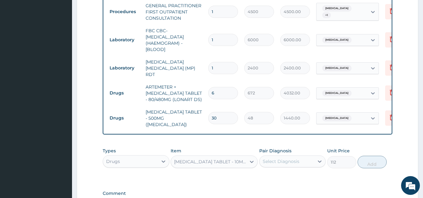
click at [294, 159] on div "Select Diagnosis" at bounding box center [281, 162] width 37 height 6
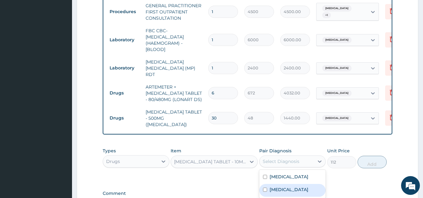
click at [289, 189] on label "[MEDICAL_DATA]" at bounding box center [289, 190] width 39 height 6
checkbox input "true"
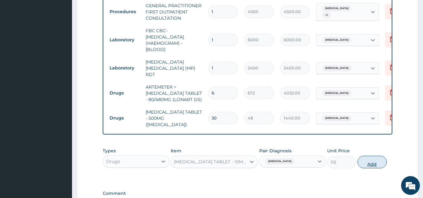
click at [378, 158] on button "Add" at bounding box center [372, 162] width 29 height 13
type input "0"
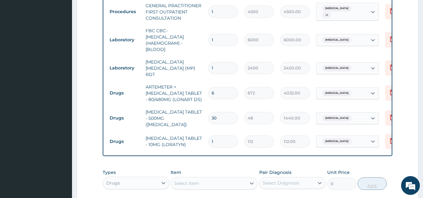
type input "0.00"
type input "5"
type input "560.00"
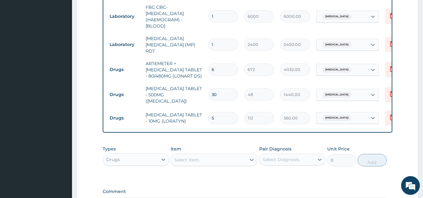
scroll to position [313, 0]
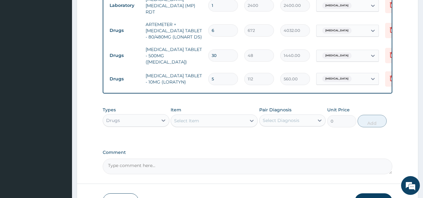
type input "5"
click at [195, 119] on div "Select Item" at bounding box center [186, 121] width 25 height 6
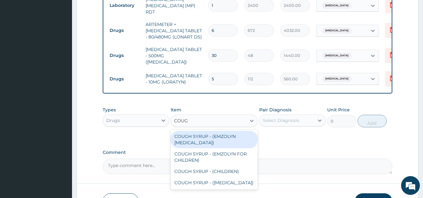
type input "COUGH"
click at [200, 140] on div "COUGH SYRUP - (EMZOLYN [MEDICAL_DATA])" at bounding box center [214, 140] width 87 height 18
type input "1280"
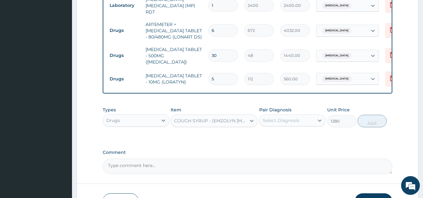
click at [294, 123] on div "Select Diagnosis" at bounding box center [287, 121] width 55 height 10
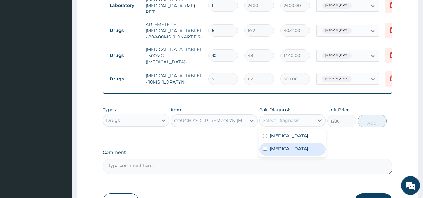
click at [291, 146] on label "[MEDICAL_DATA]" at bounding box center [289, 149] width 39 height 6
checkbox input "true"
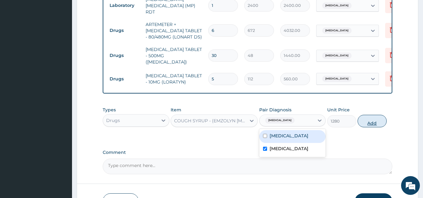
click at [381, 121] on button "Add" at bounding box center [372, 121] width 29 height 13
type input "0"
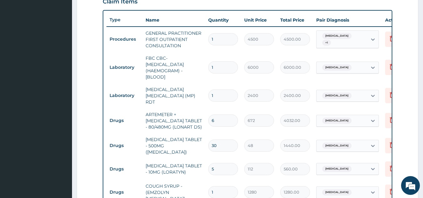
scroll to position [219, 0]
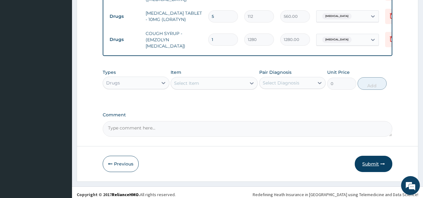
click at [373, 160] on button "Submit" at bounding box center [374, 164] width 38 height 16
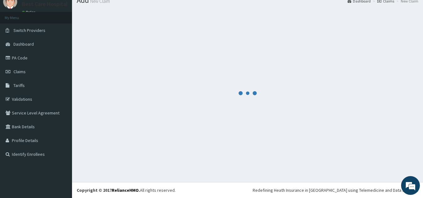
scroll to position [376, 0]
